Goal: Task Accomplishment & Management: Complete application form

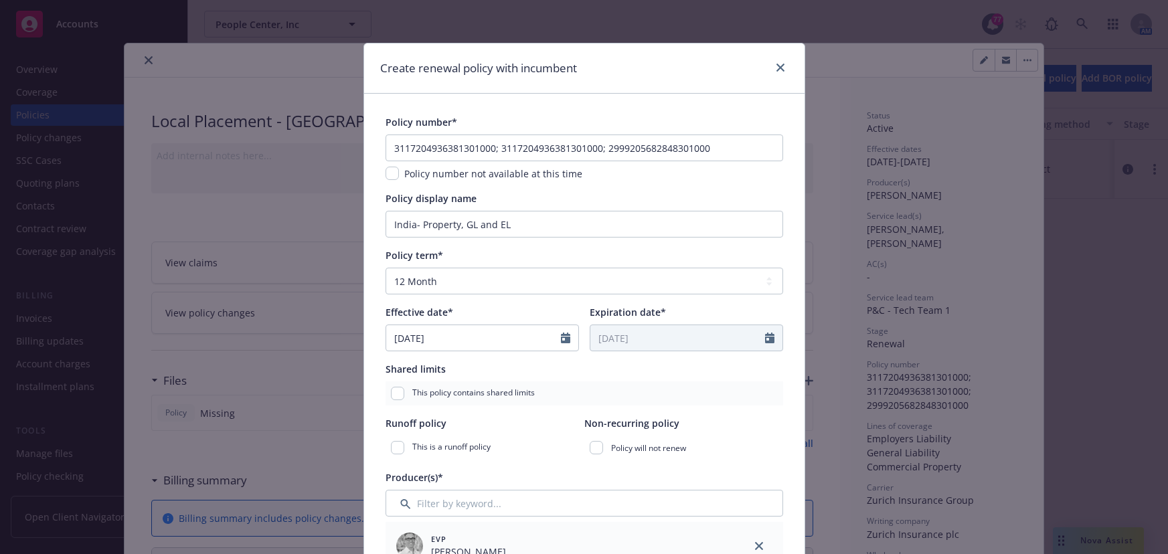
select select "12"
click at [776, 67] on icon "close" at bounding box center [780, 68] width 8 height 8
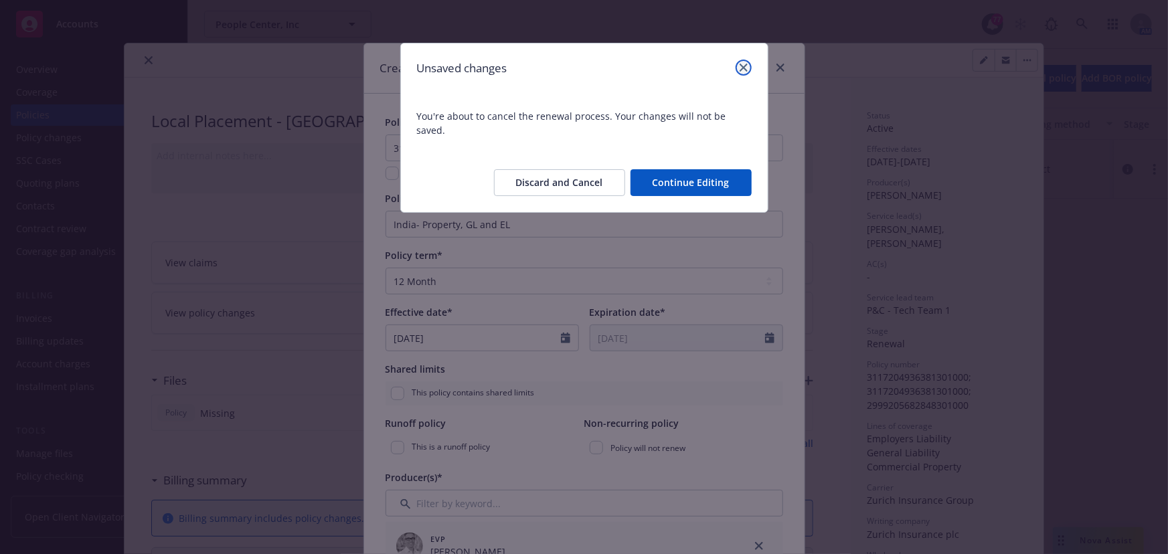
click at [746, 70] on icon "close" at bounding box center [743, 68] width 8 height 8
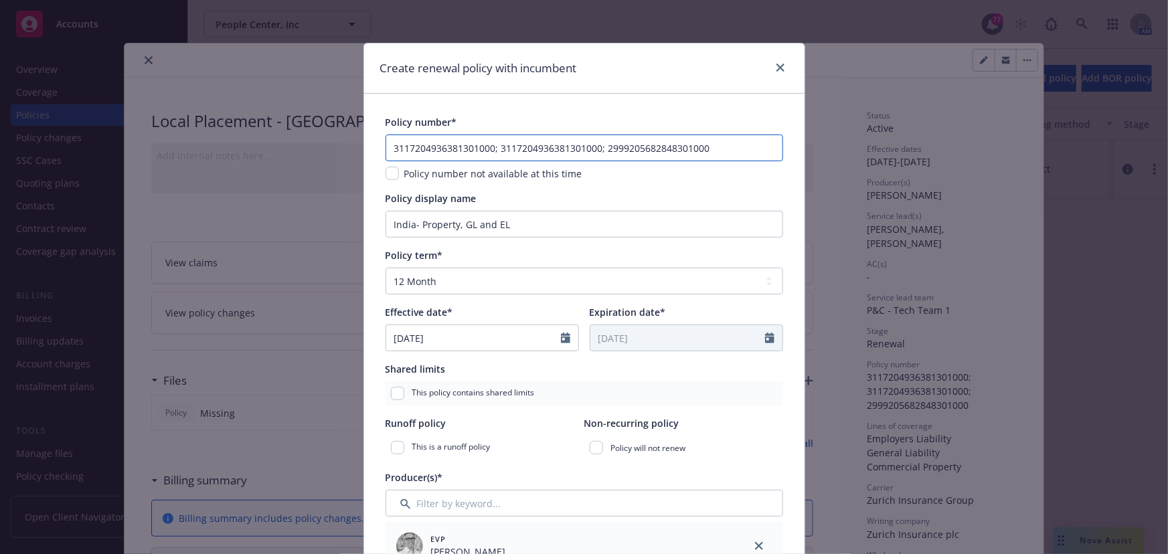
click at [709, 153] on input "3117204936381301000; 3117204936381301000; 2999205682848301000" at bounding box center [583, 147] width 397 height 27
drag, startPoint x: 713, startPoint y: 150, endPoint x: 301, endPoint y: 155, distance: 412.2
click at [301, 155] on div "Create renewal policy with incumbent Policy number* 3117204936381301000; 311720…" at bounding box center [584, 277] width 1168 height 554
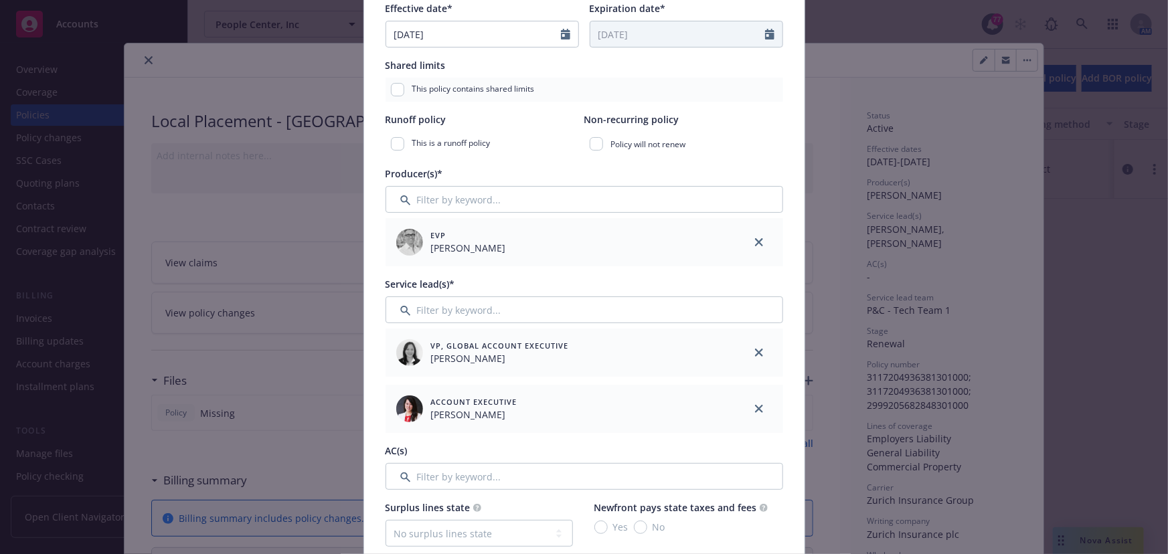
scroll to position [486, 0]
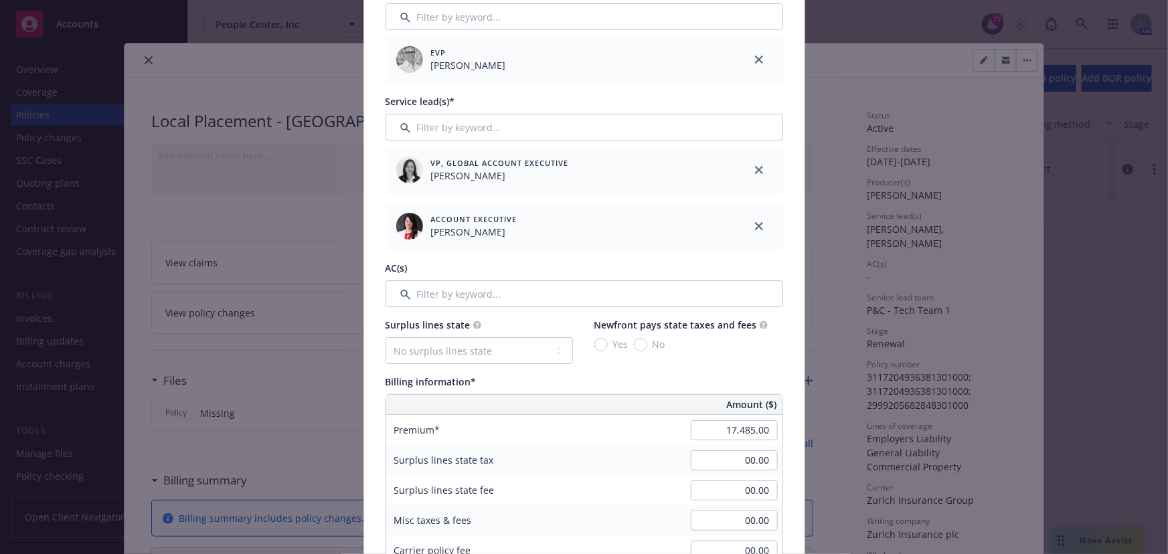
type input "India 2025- TBD"
